Goal: Information Seeking & Learning: Find specific fact

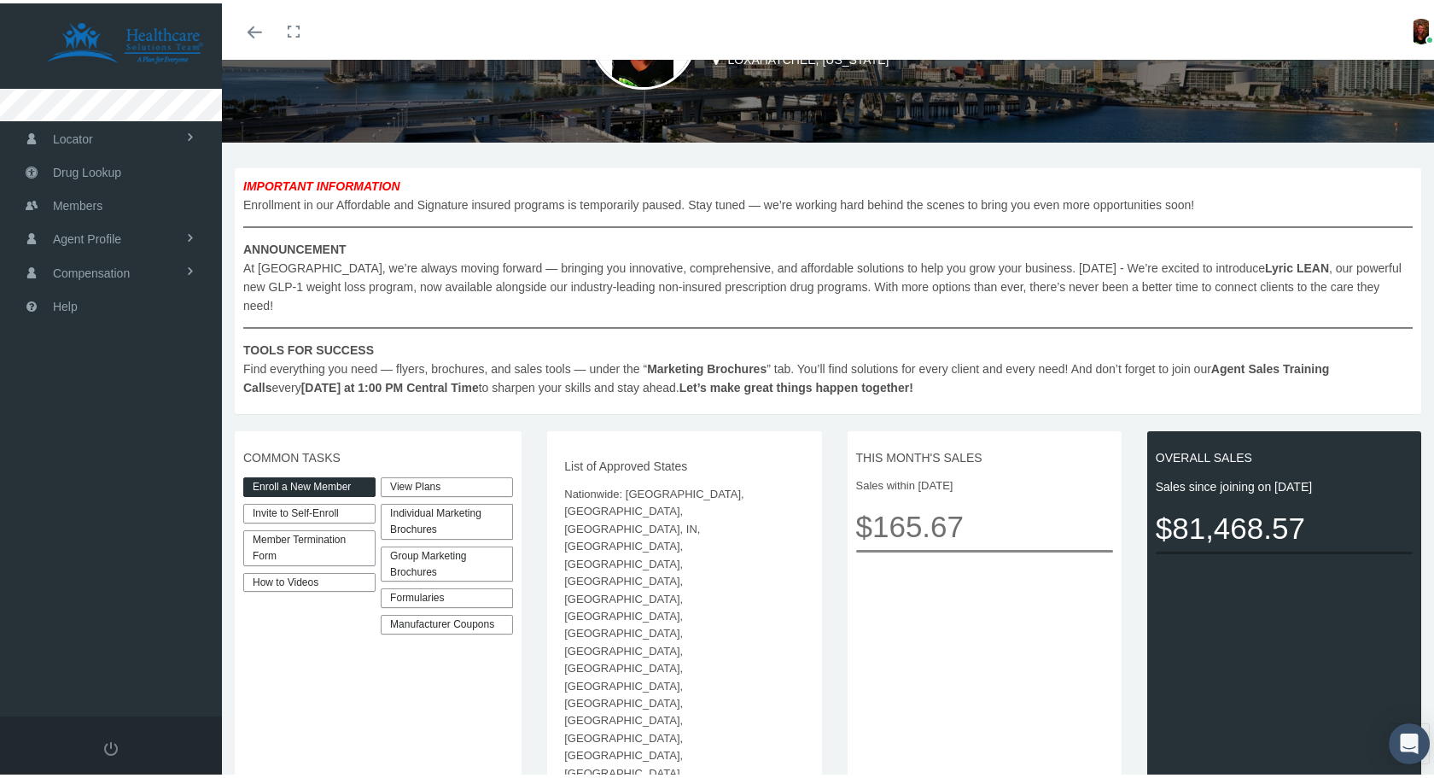
scroll to position [171, 0]
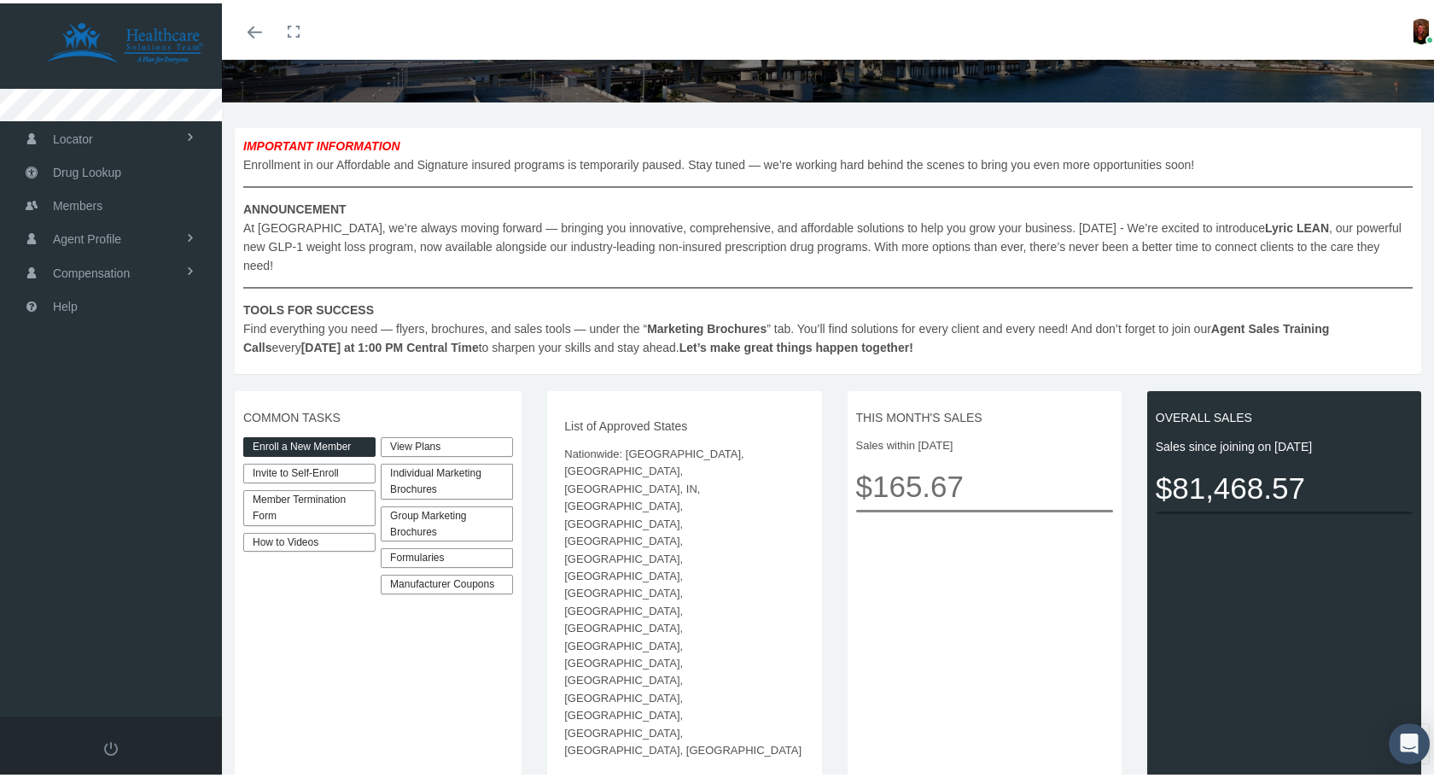
click at [452, 434] on link "View Plans" at bounding box center [447, 444] width 132 height 20
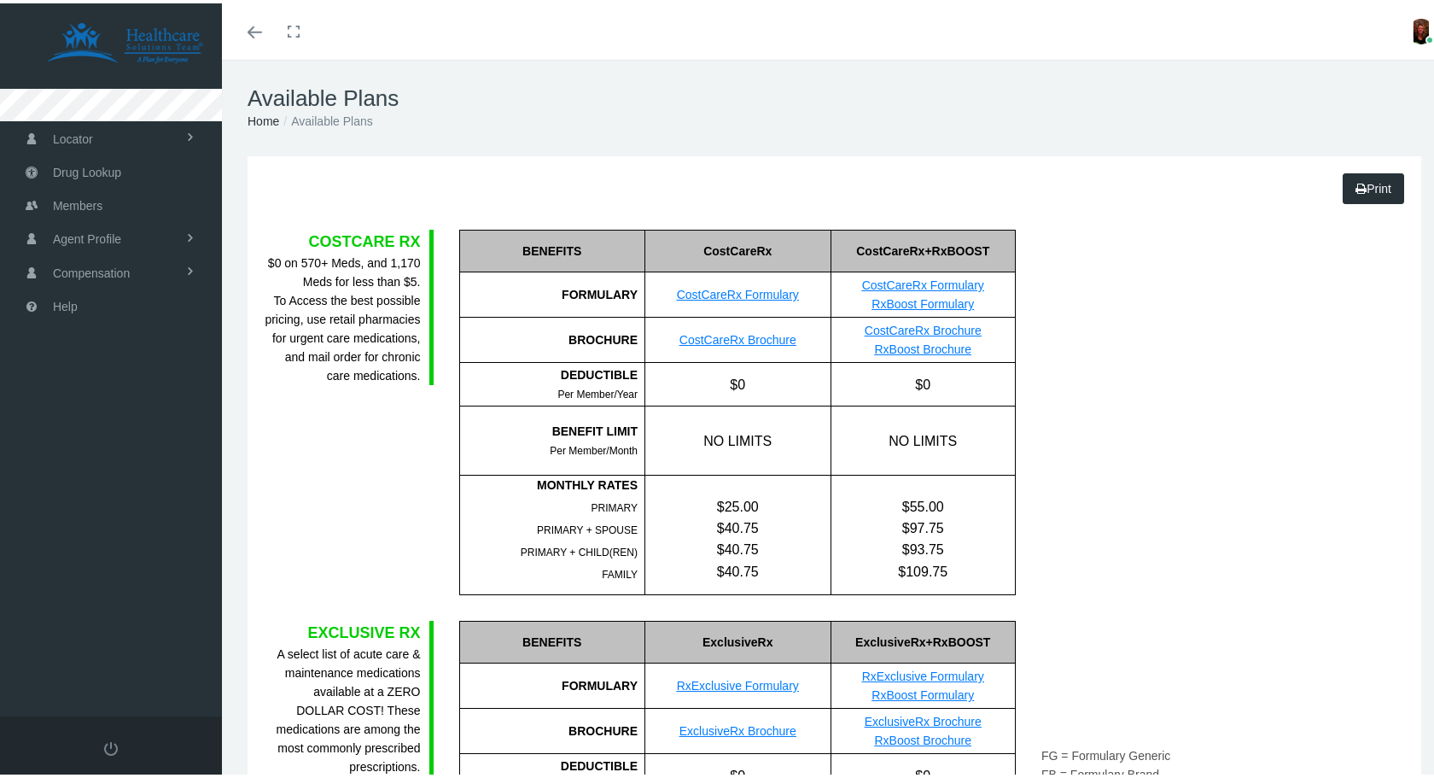
click at [0, 0] on span "Pharmacy" at bounding box center [0, 0] width 0 height 0
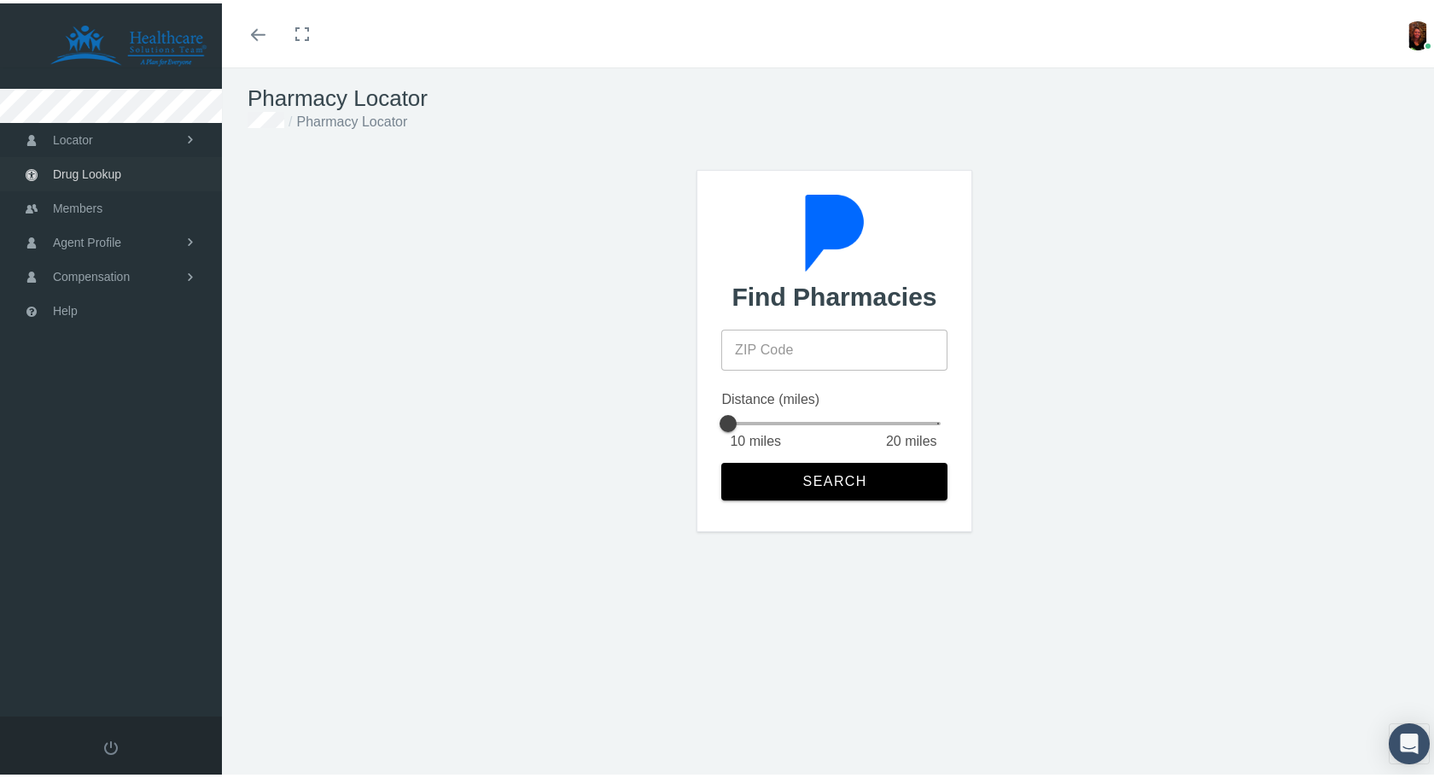
click at [94, 178] on span "Drug Lookup" at bounding box center [87, 171] width 68 height 32
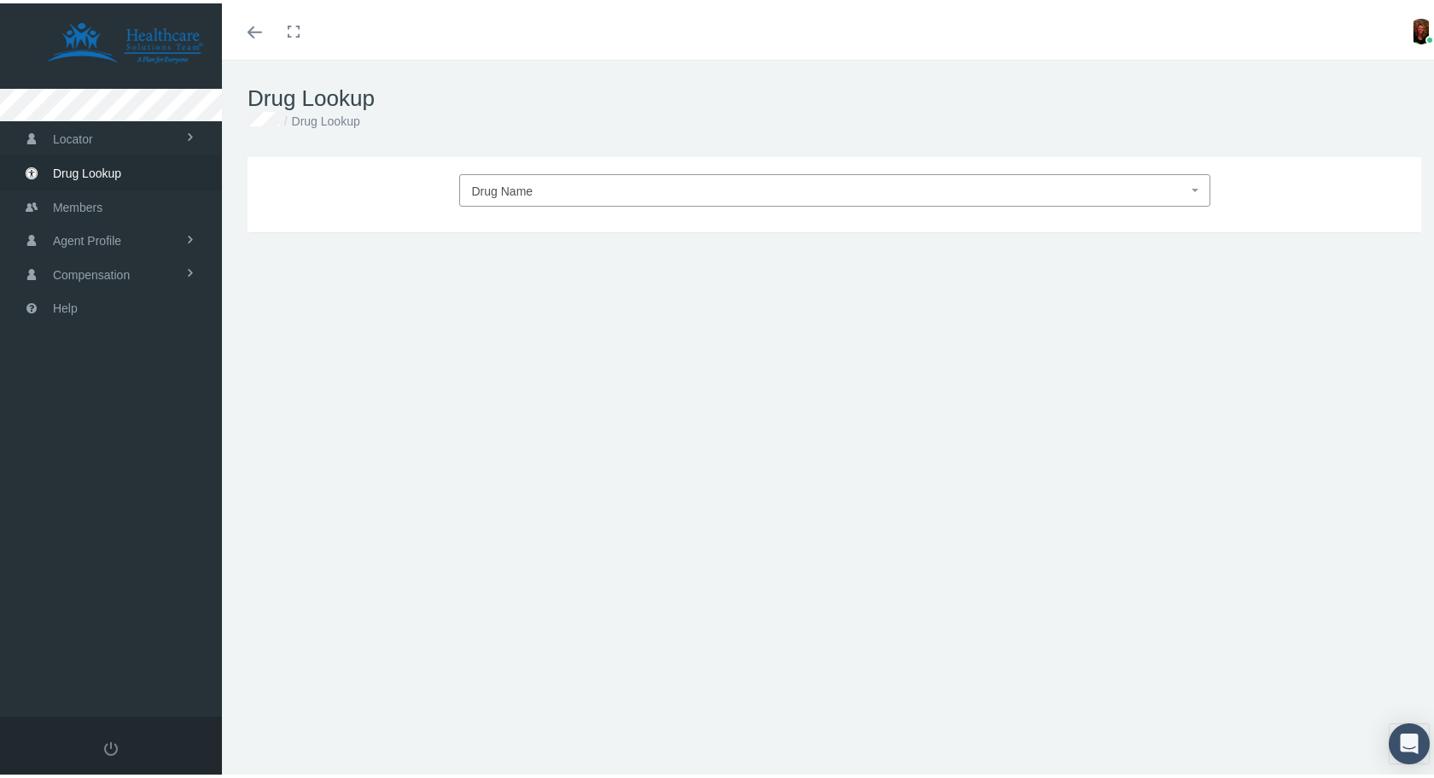
click at [596, 189] on span "Drug Name" at bounding box center [830, 188] width 716 height 22
type input "bik"
select select "Biktarvy"
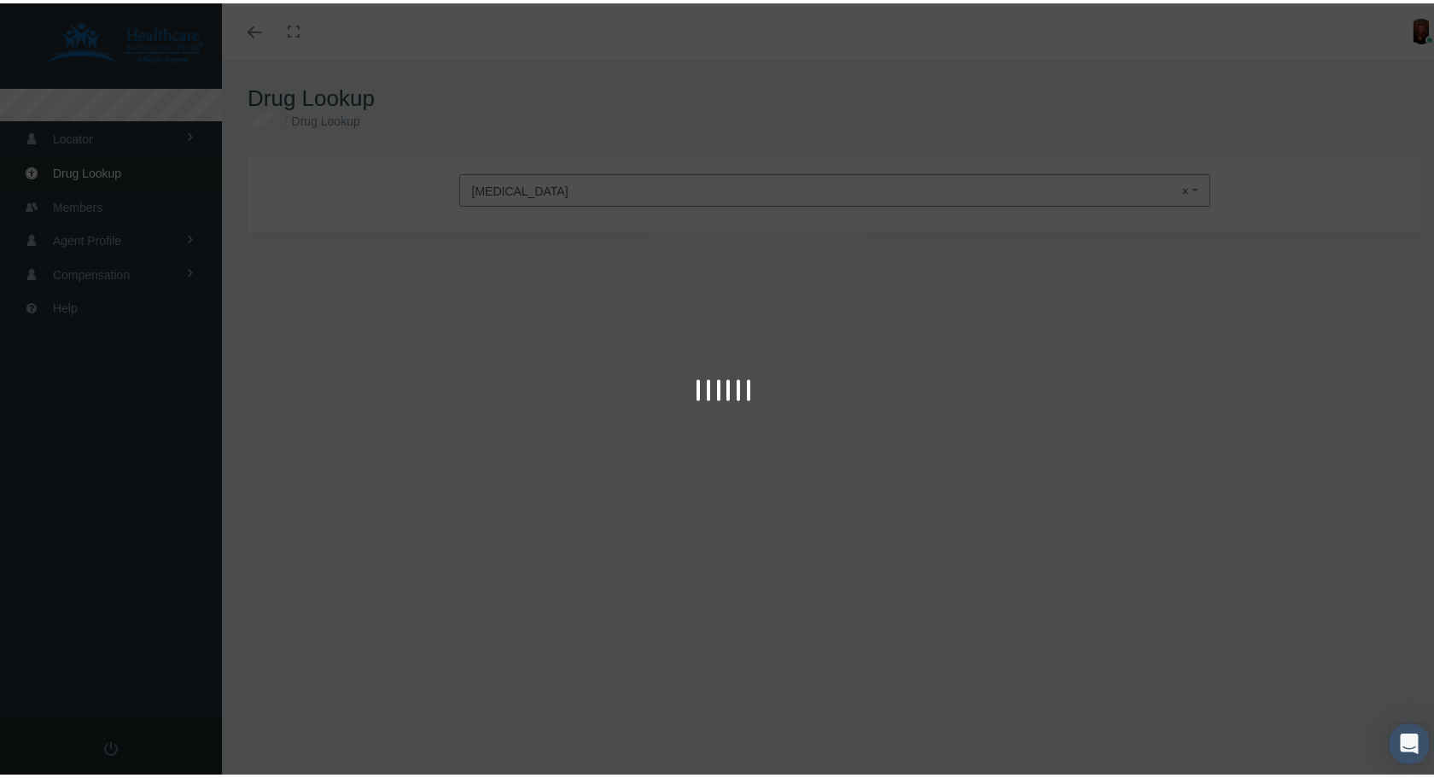
type input "30"
select select "Tablet"
select select "30-120-15 MG"
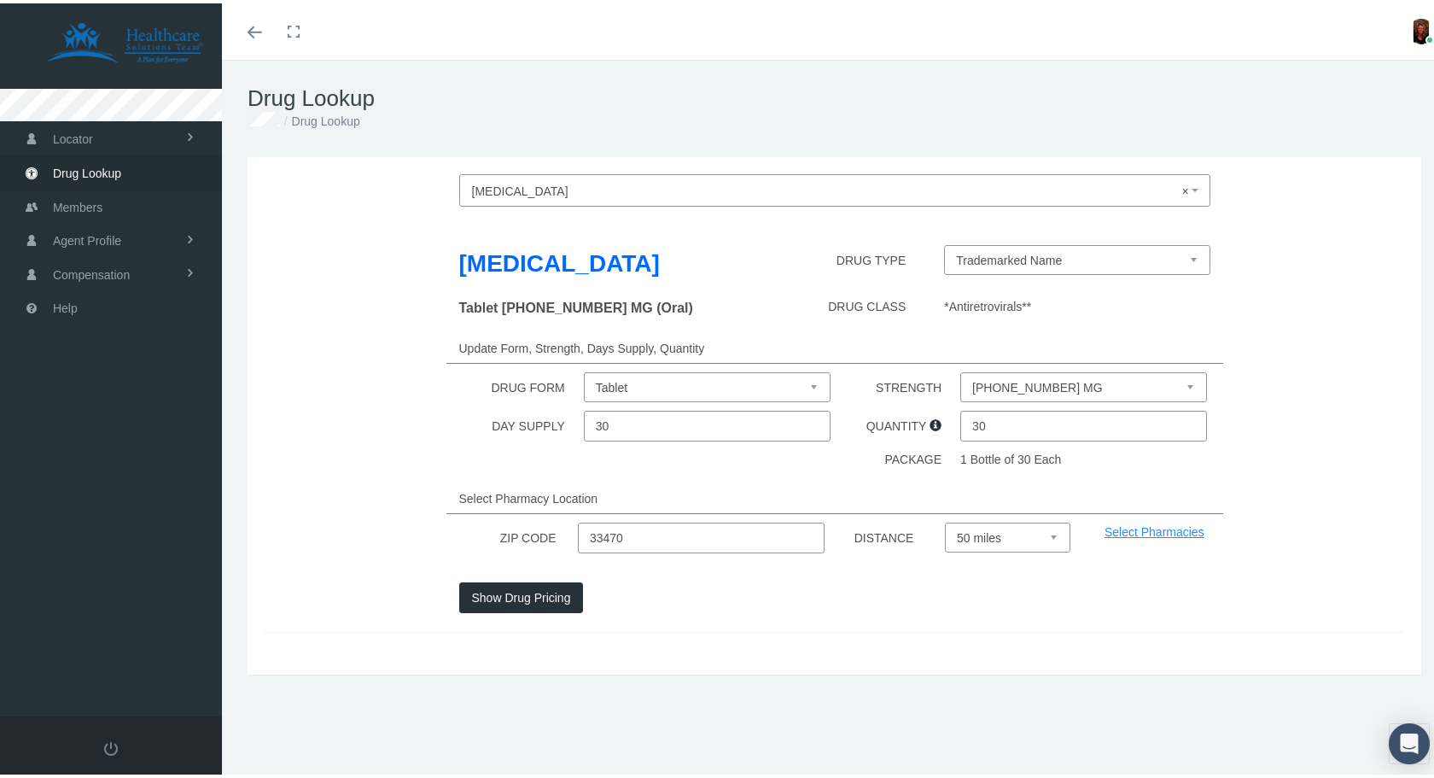
click at [1077, 382] on select "30-120-15 MG 50-200-25 MG" at bounding box center [1084, 384] width 247 height 30
click at [1078, 382] on select "30-120-15 MG 50-200-25 MG" at bounding box center [1084, 384] width 247 height 30
click at [520, 590] on button "Show Drug Pricing" at bounding box center [521, 594] width 125 height 31
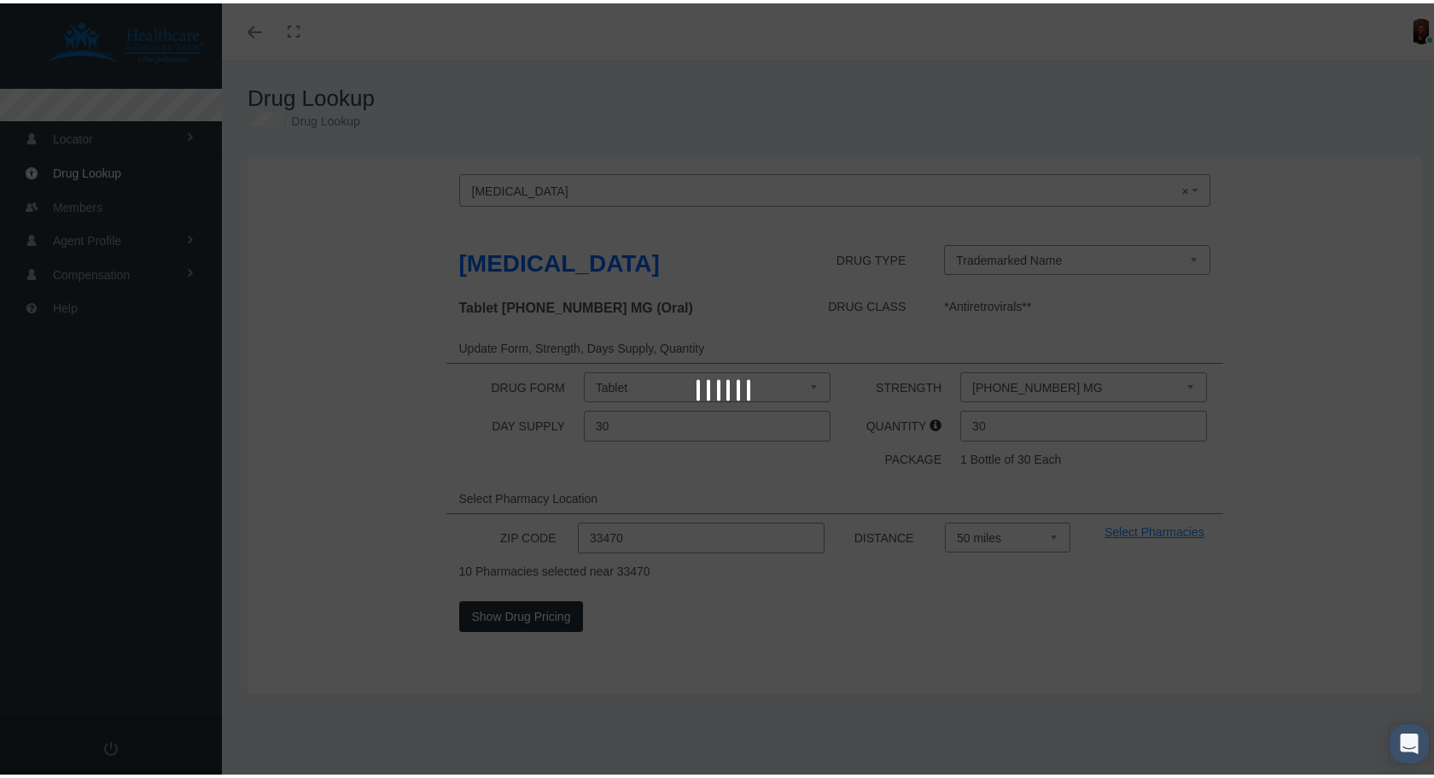
click at [635, 536] on div at bounding box center [723, 389] width 1447 height 778
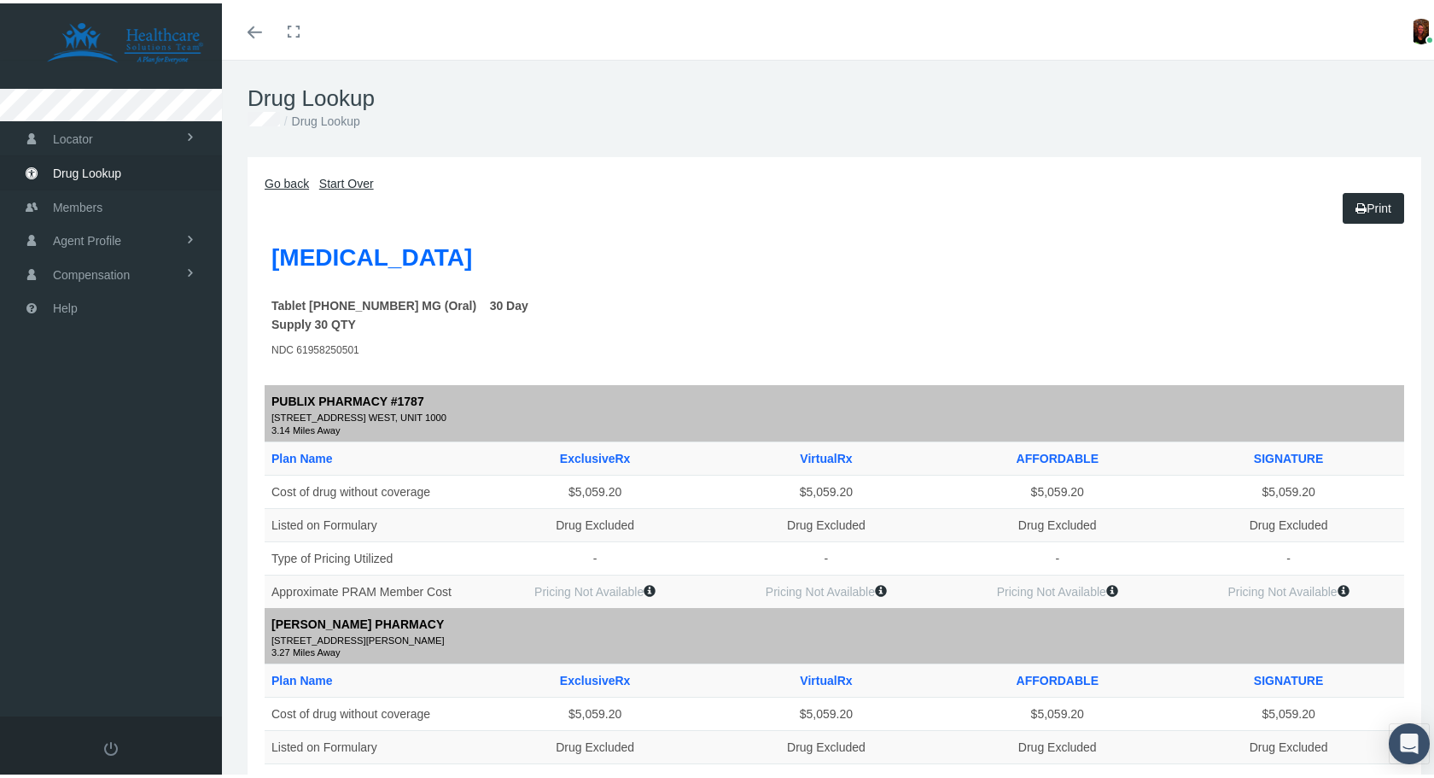
click at [285, 178] on link "Go back" at bounding box center [287, 180] width 44 height 14
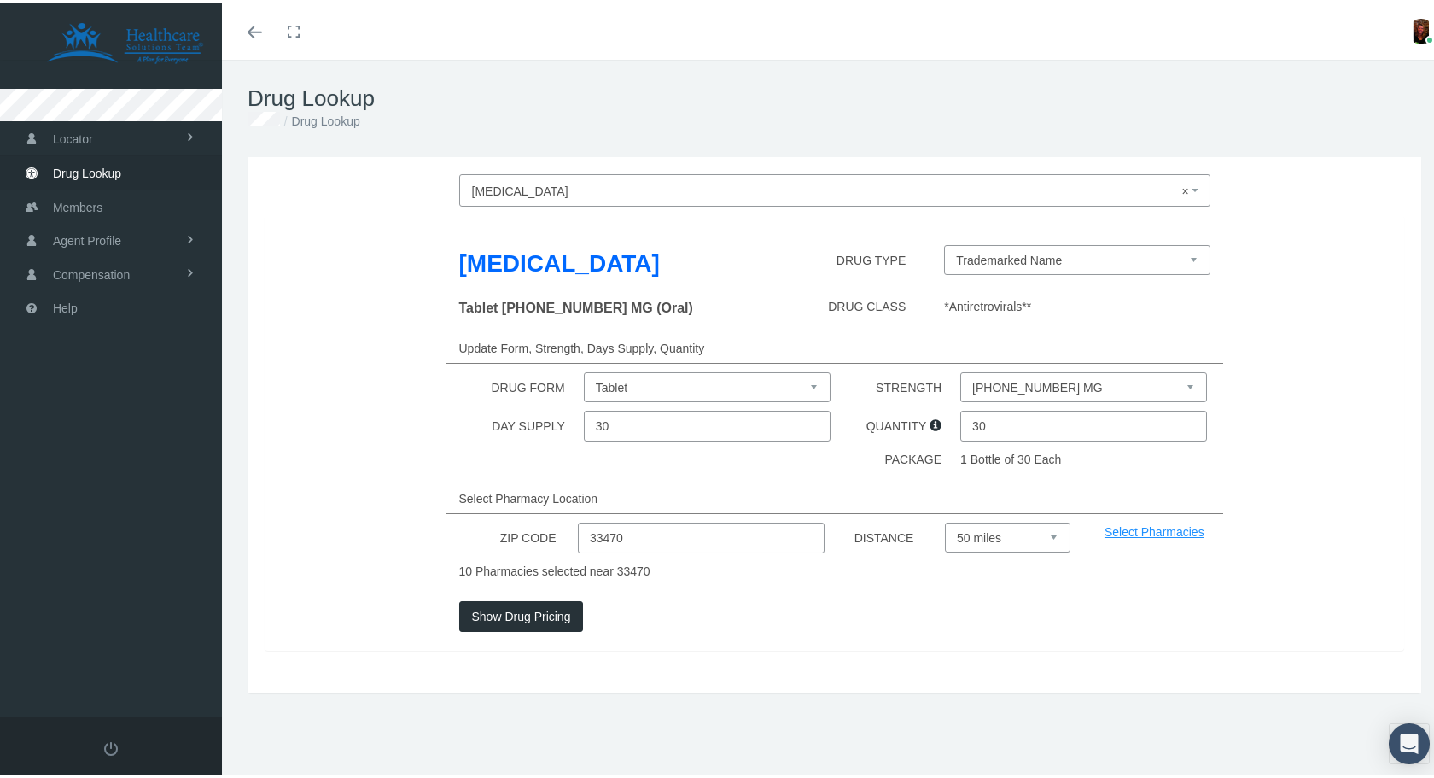
drag, startPoint x: 646, startPoint y: 529, endPoint x: 429, endPoint y: 560, distance: 219.9
click at [429, 560] on div "Biktarvy DRUG TYPE Trademarked Name Tablet 30-120-15 MG (Oral) DRUG CLASS *Anti…" at bounding box center [835, 429] width 1140 height 435
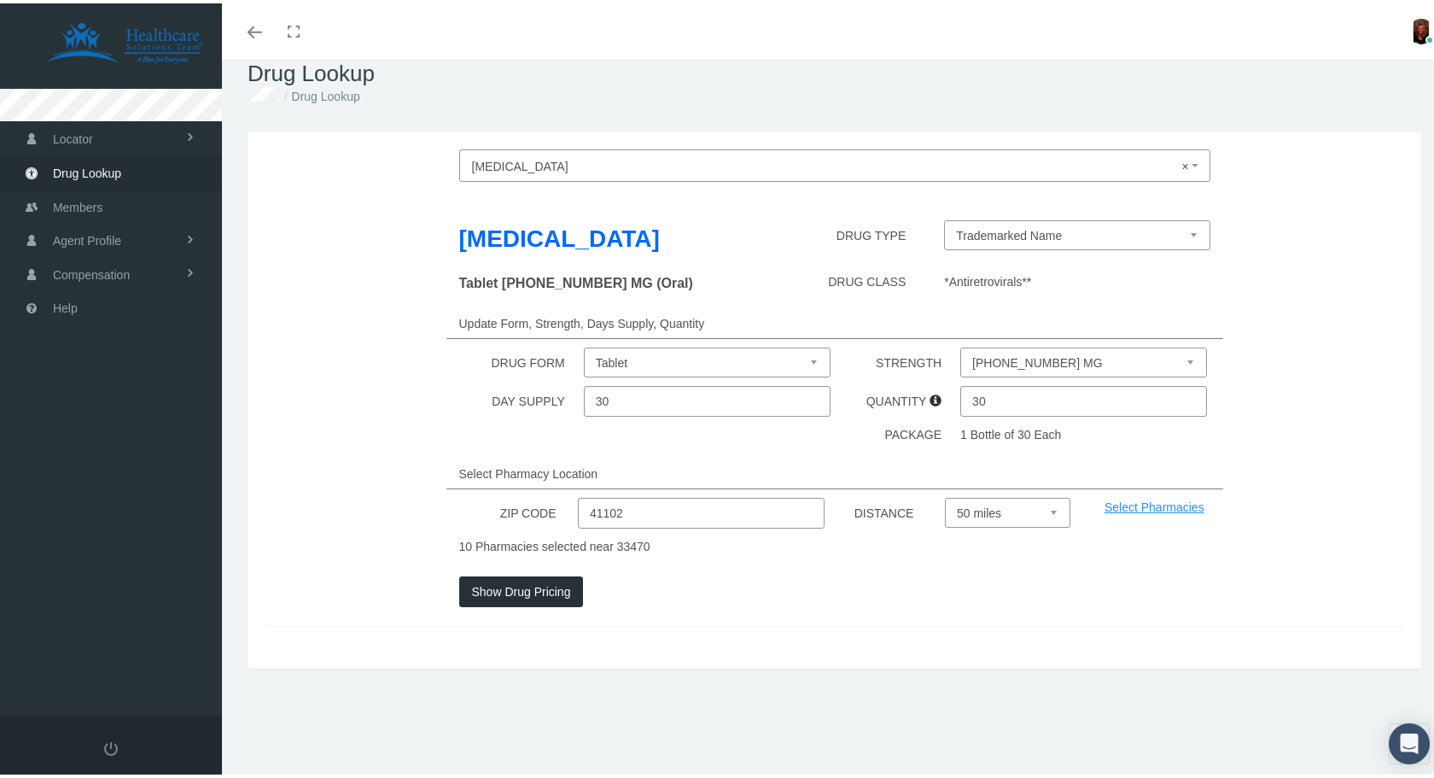
scroll to position [38, 0]
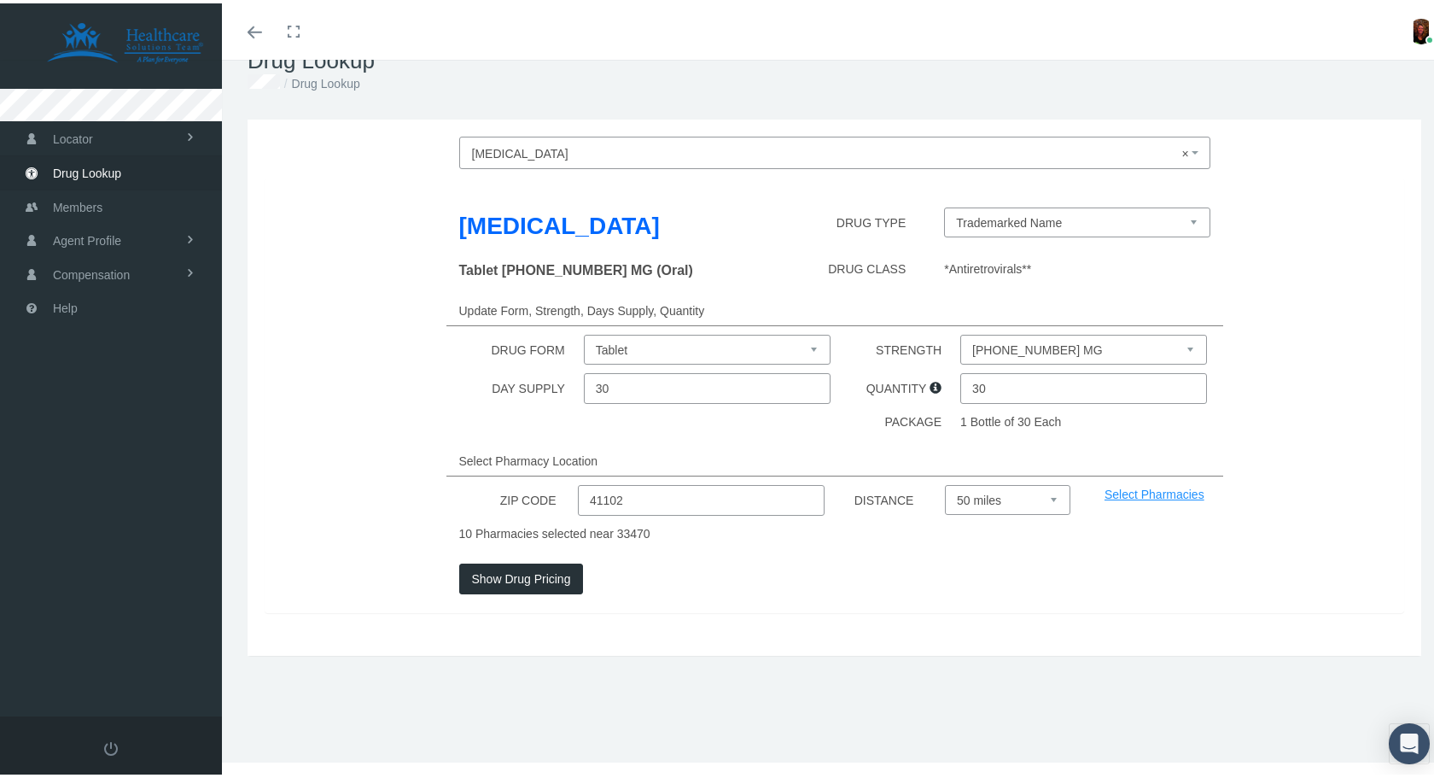
type input "41102"
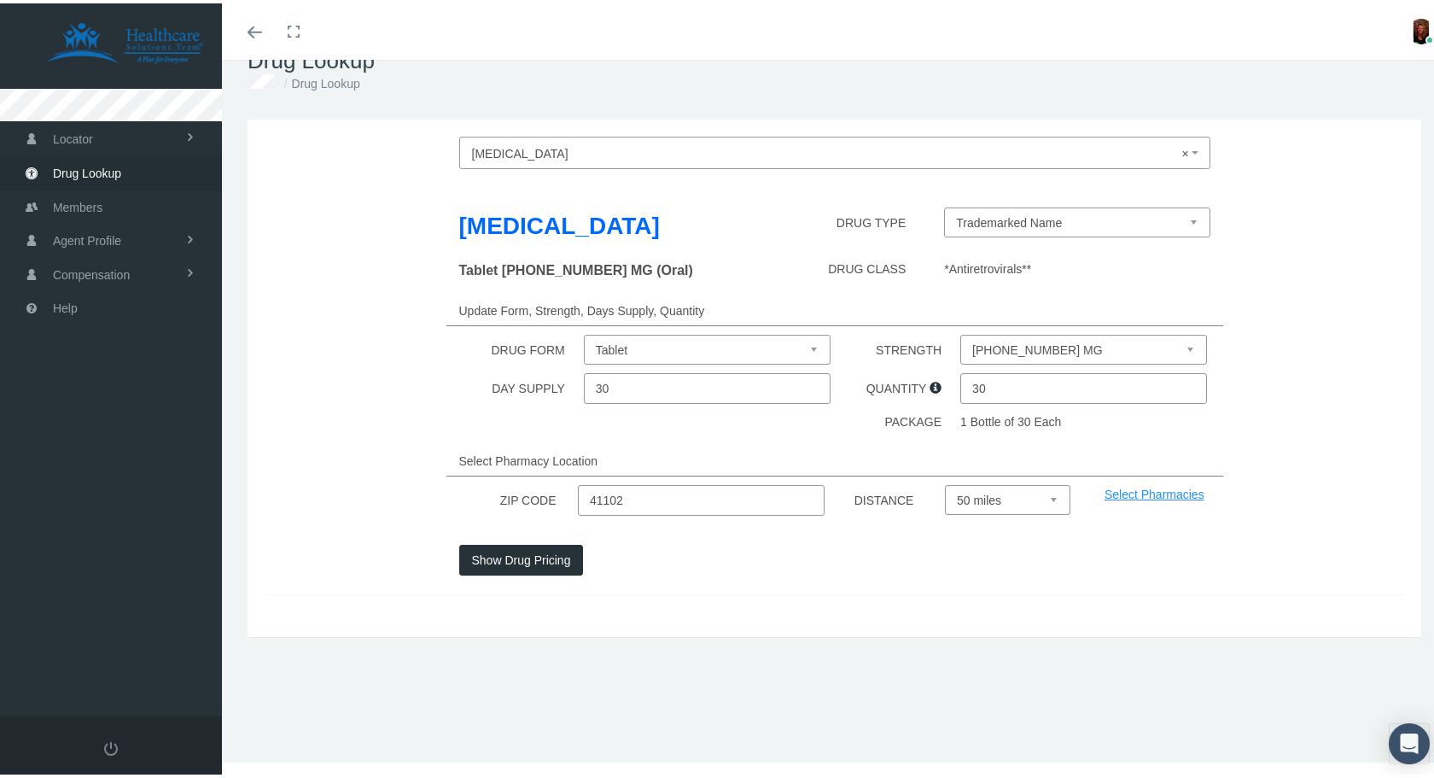
click at [542, 583] on div "Show Drug Pricing" at bounding box center [835, 566] width 1166 height 50
click at [535, 557] on button "Show Drug Pricing" at bounding box center [521, 556] width 125 height 31
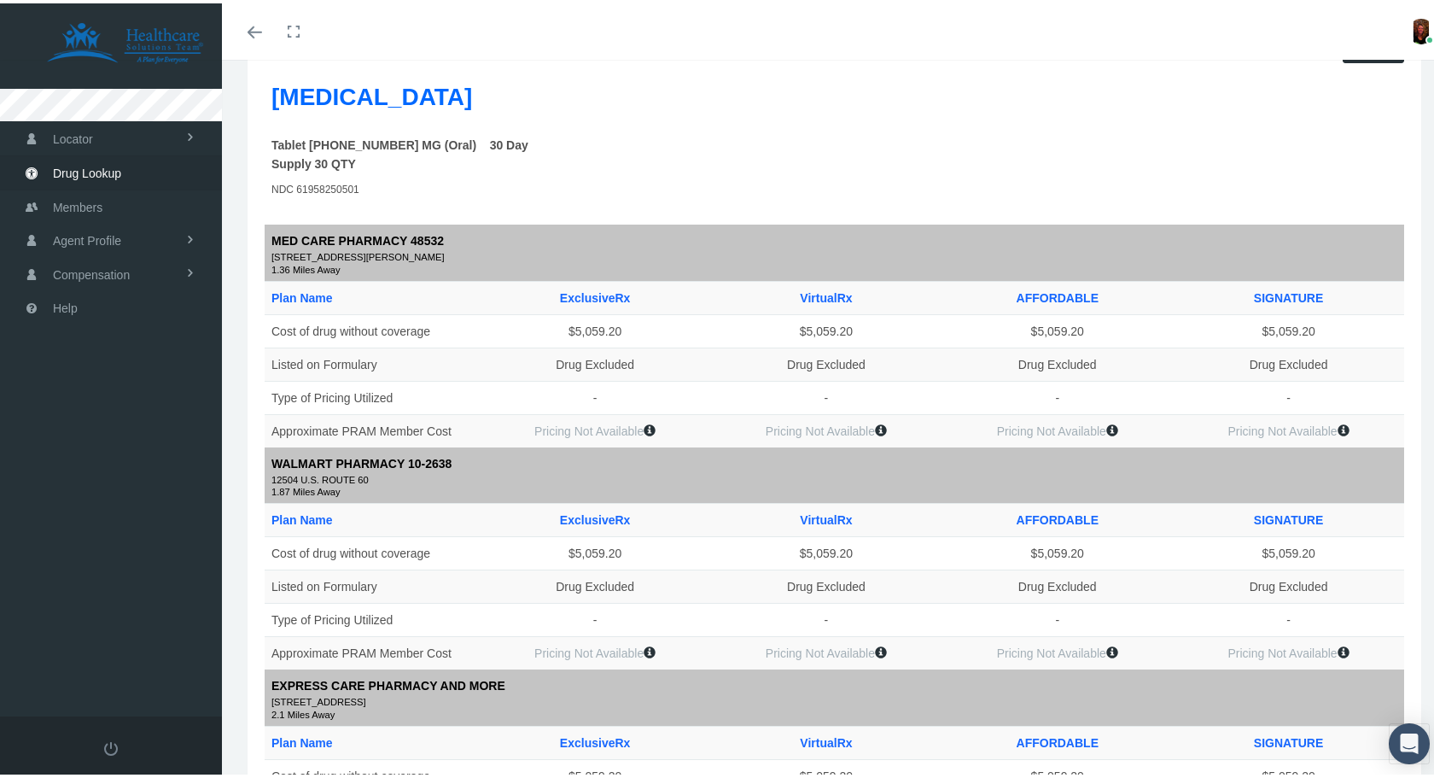
scroll to position [0, 0]
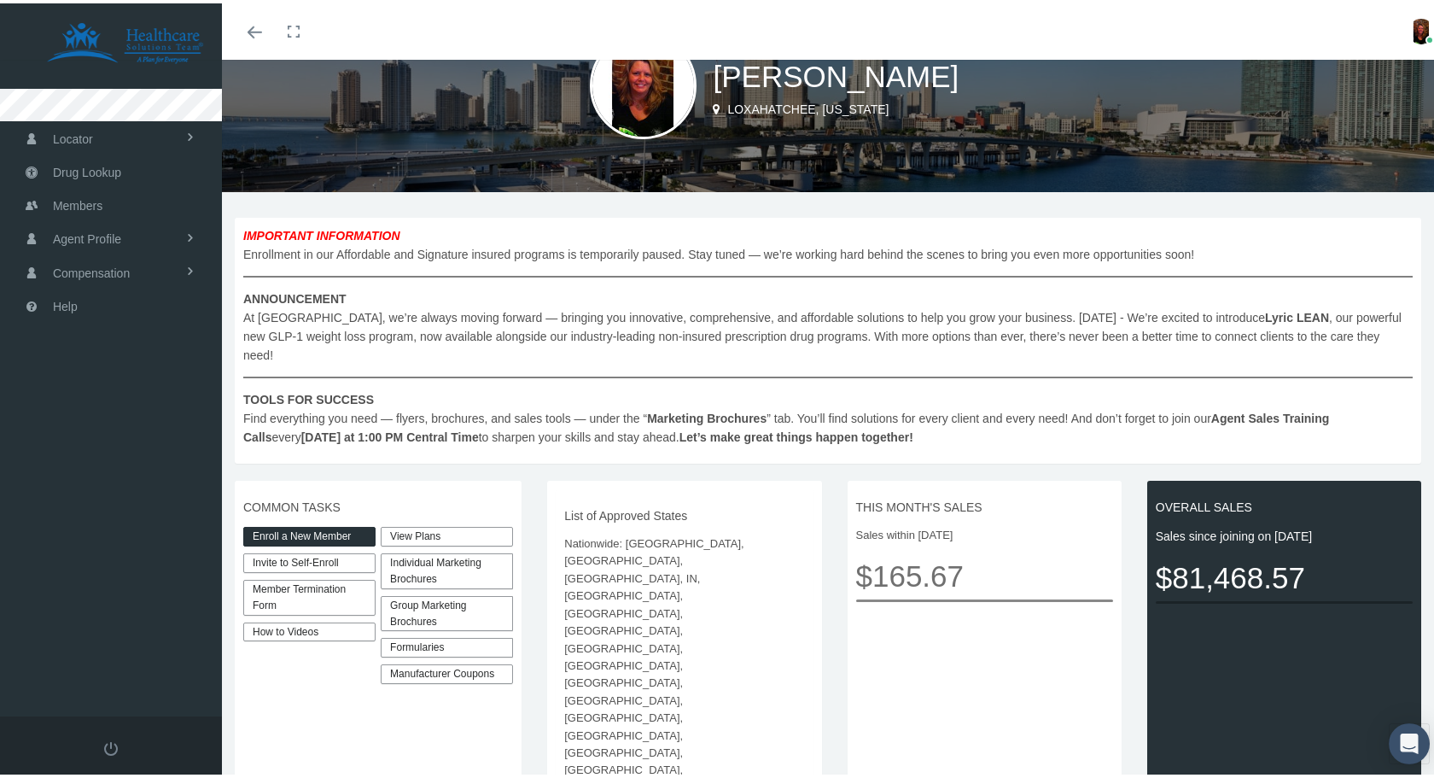
scroll to position [171, 0]
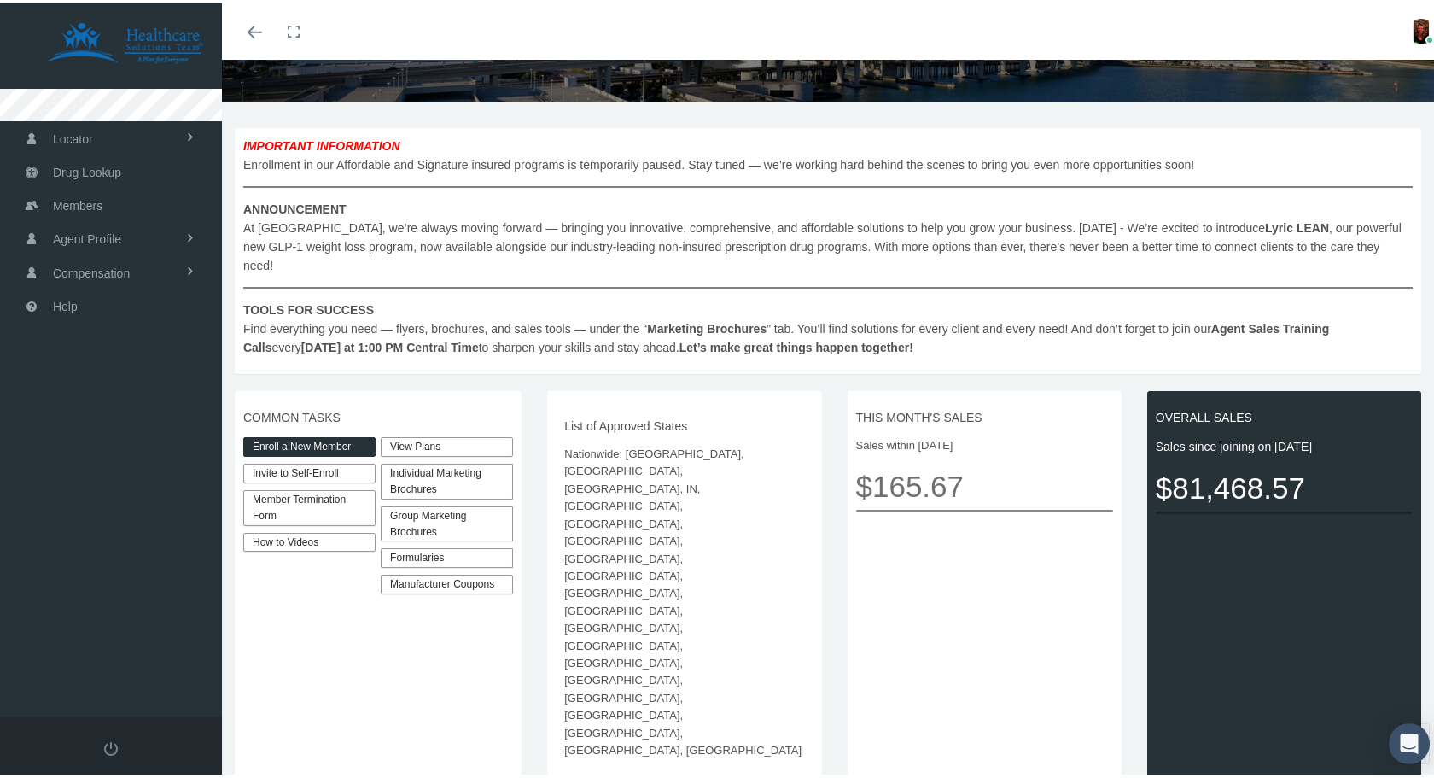
click at [419, 434] on link "View Plans" at bounding box center [447, 444] width 132 height 20
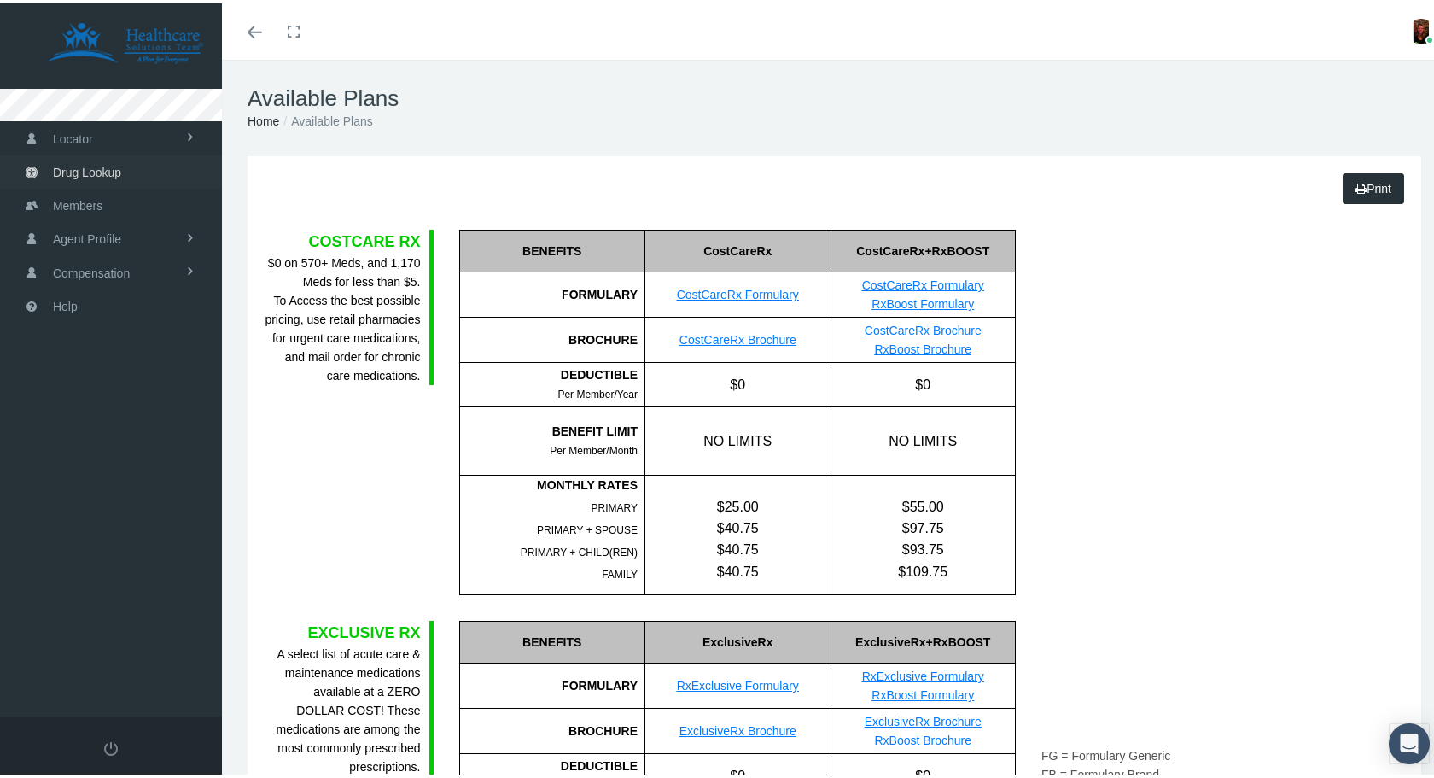
click at [90, 160] on span "Drug Lookup" at bounding box center [87, 169] width 68 height 32
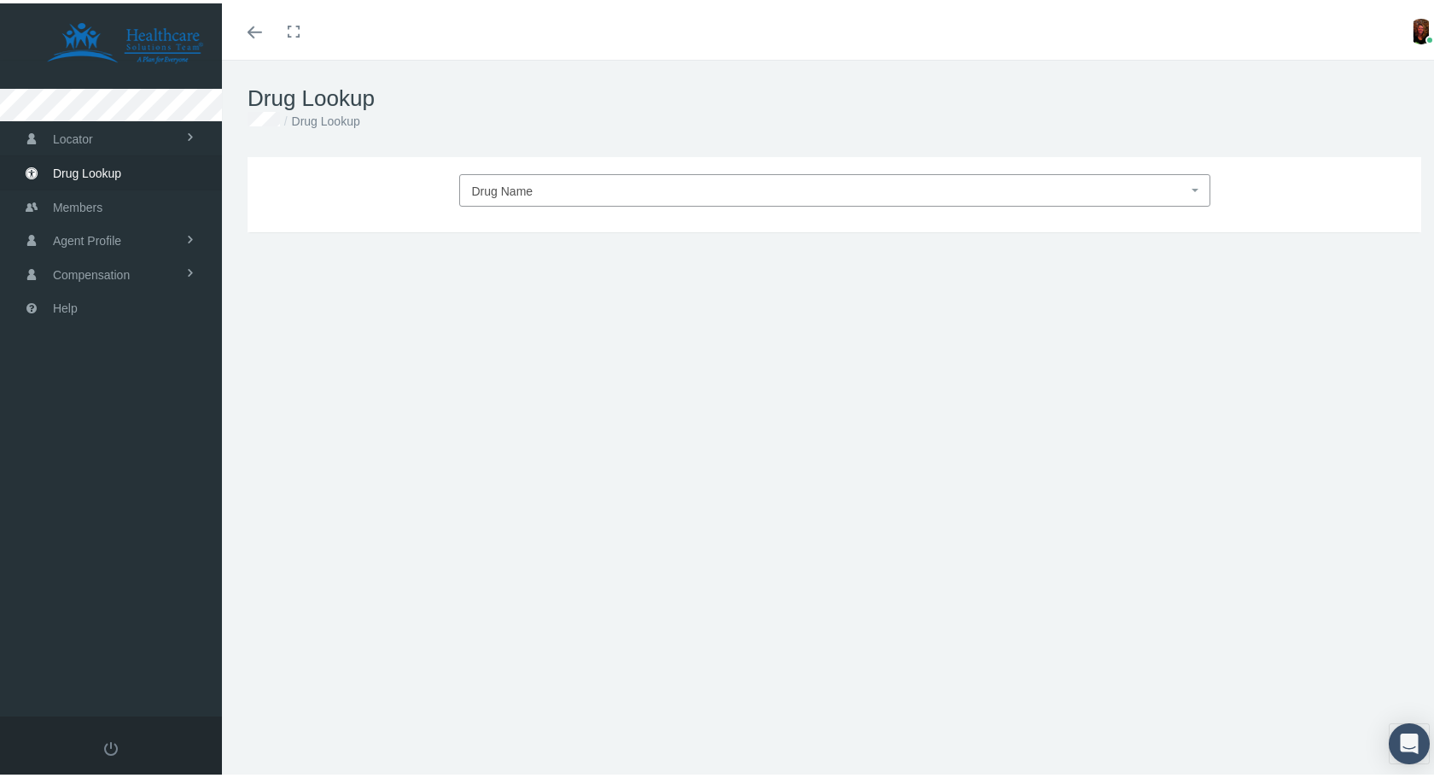
click at [499, 185] on span "Drug Name" at bounding box center [502, 188] width 61 height 14
type input "bik"
select select "[MEDICAL_DATA]"
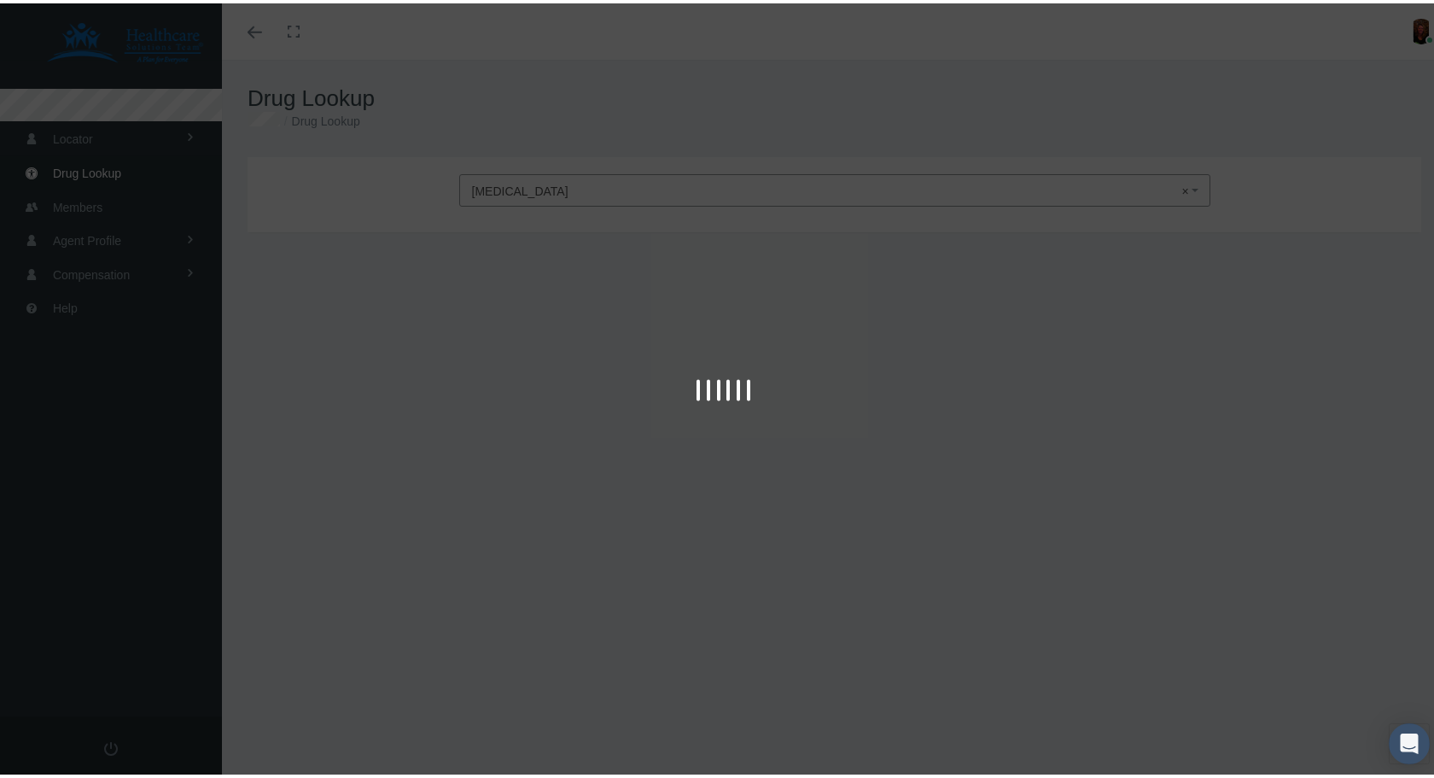
type input "30"
select select "Tablet"
select select "30-120-15 MG"
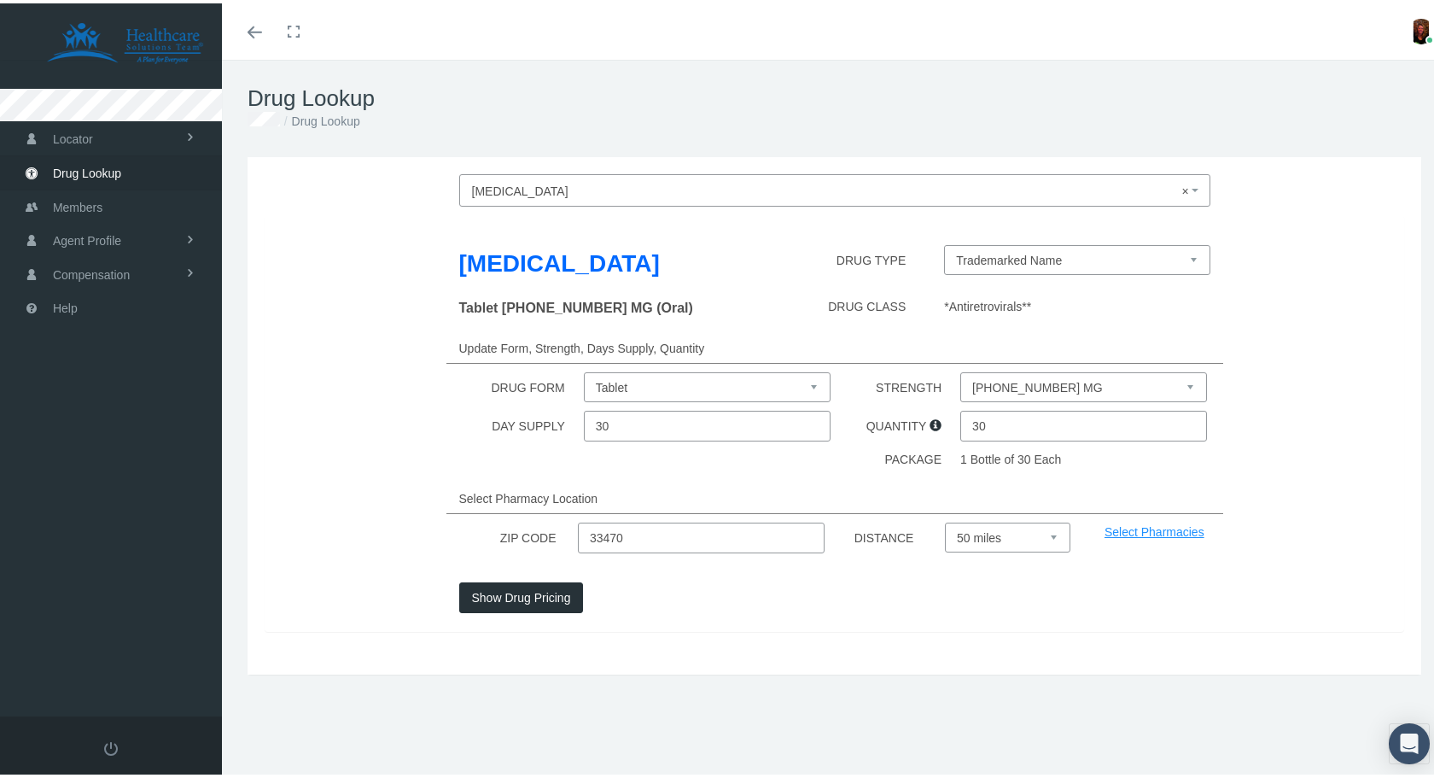
drag, startPoint x: 575, startPoint y: 530, endPoint x: 494, endPoint y: 517, distance: 81.3
click at [523, 535] on div "ZIP CODE 33470 DISTANCE Select 5 miles 10 miles 20 miles 30 miles 40 miles 50 m…" at bounding box center [835, 534] width 1166 height 31
type input "41102"
click at [541, 589] on button "Show Drug Pricing" at bounding box center [521, 594] width 125 height 31
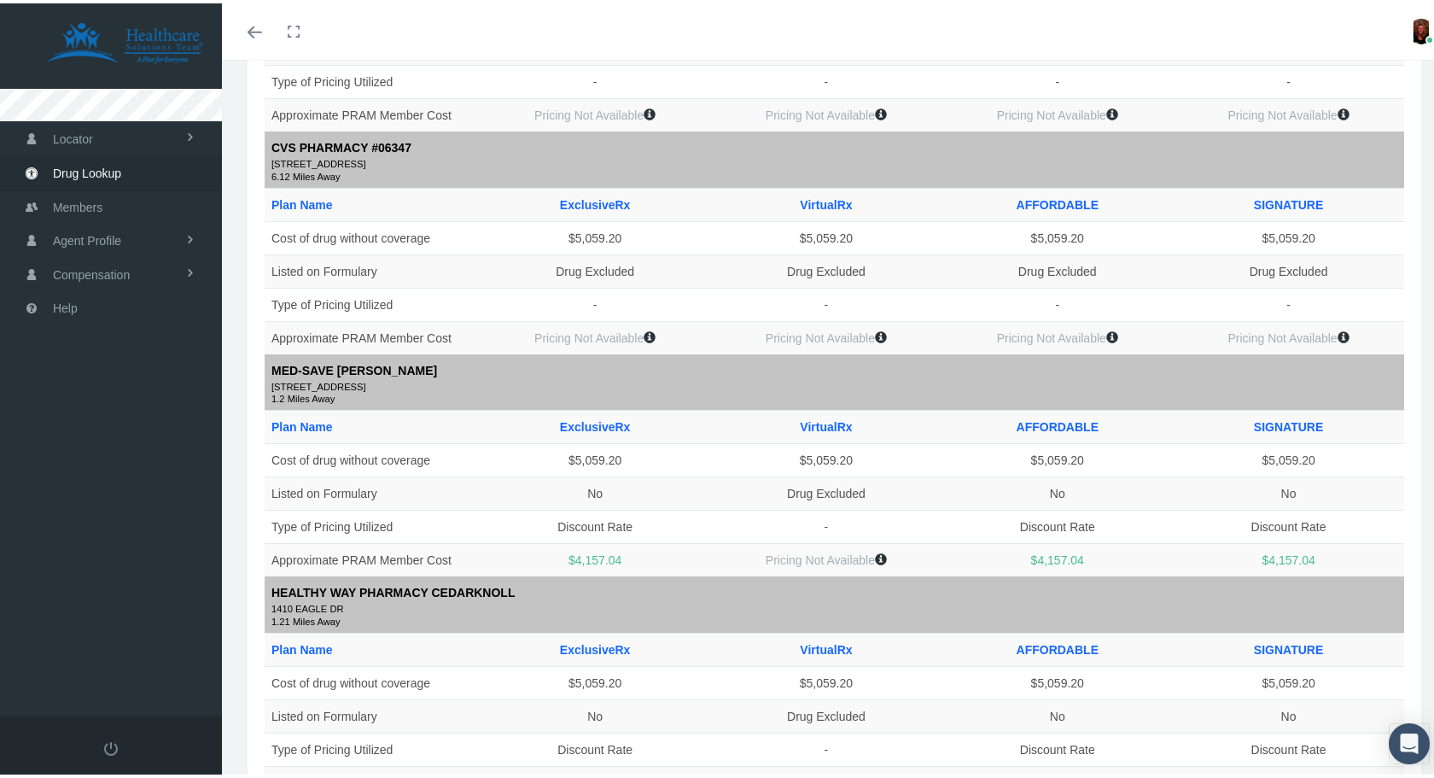
scroll to position [1452, 0]
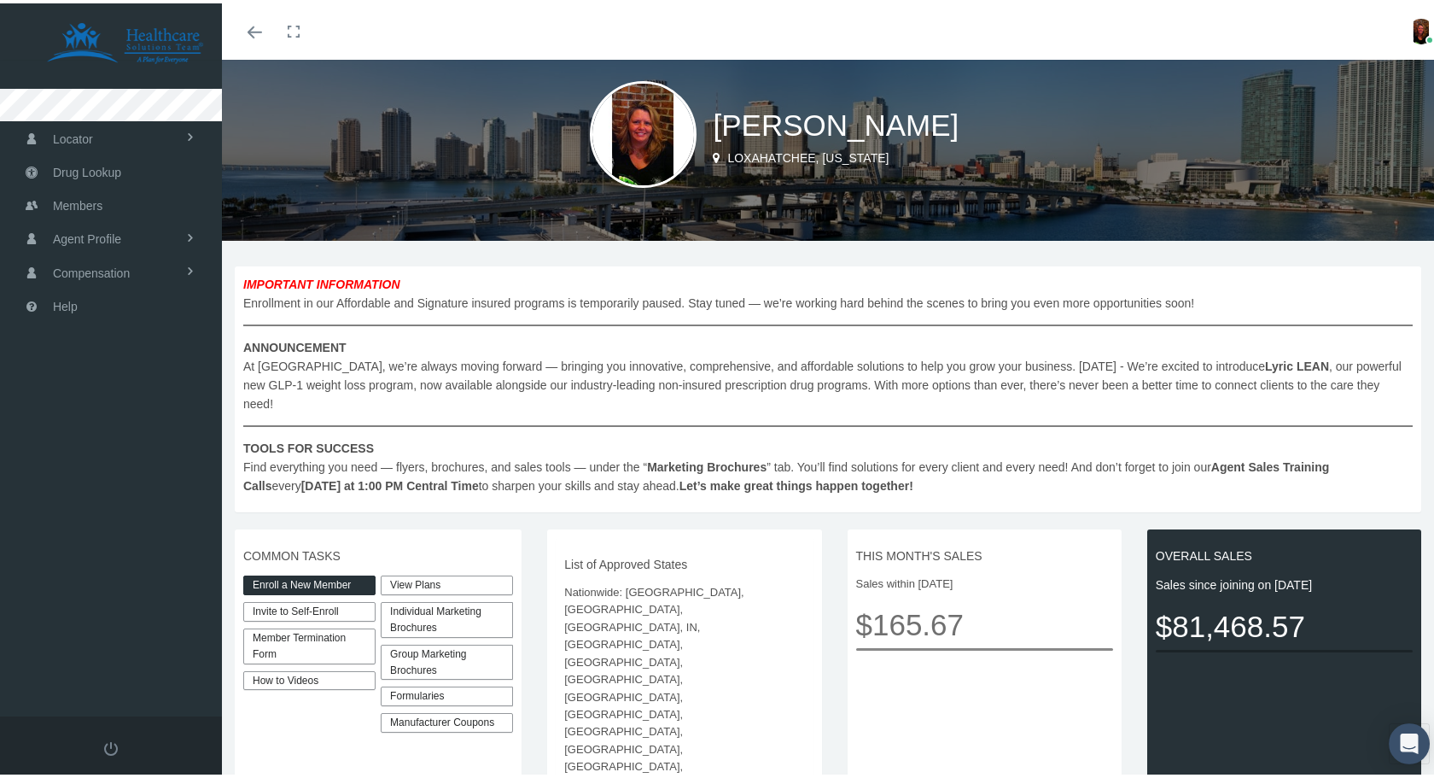
scroll to position [85, 0]
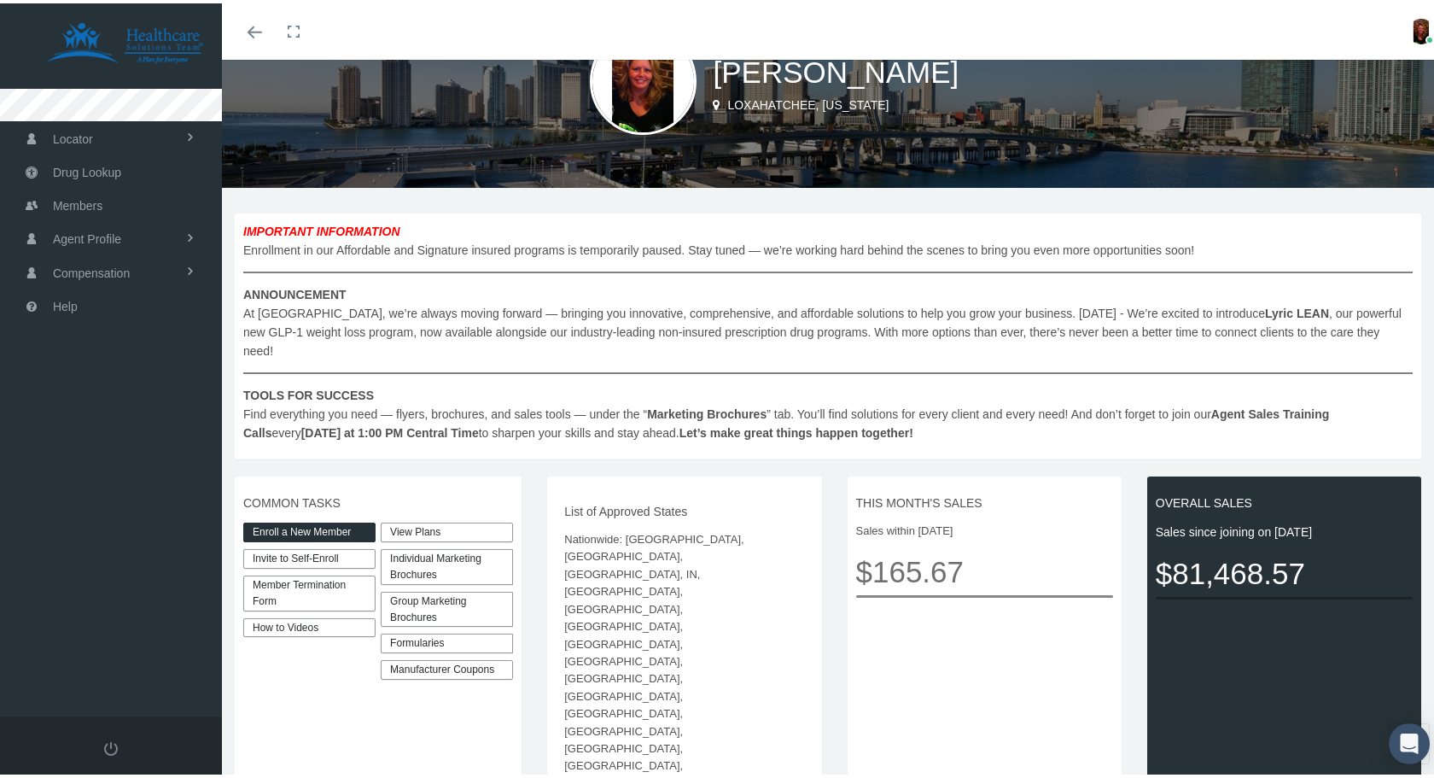
drag, startPoint x: 464, startPoint y: 511, endPoint x: 472, endPoint y: 512, distance: 8.6
click at [464, 519] on link "View Plans" at bounding box center [447, 529] width 132 height 20
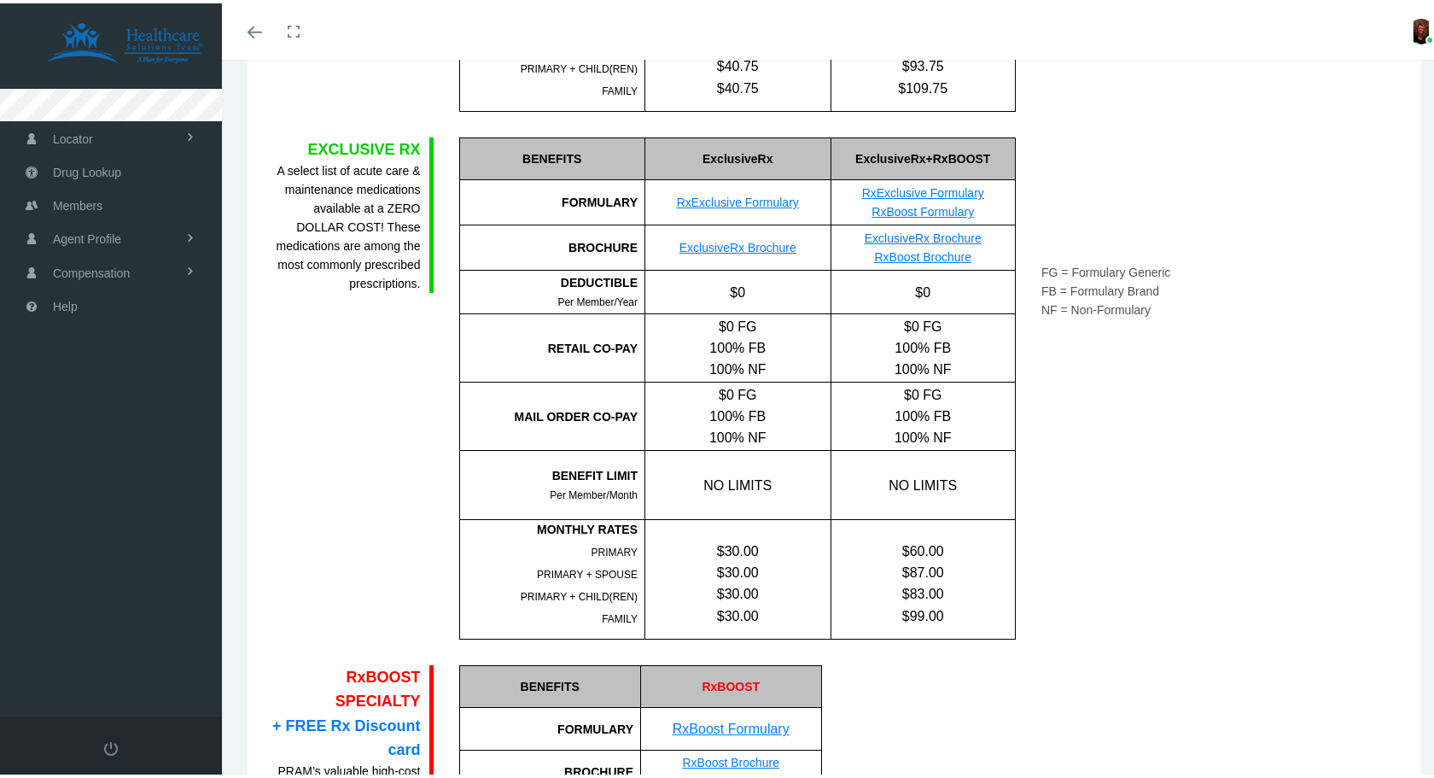
scroll to position [512, 0]
